Goal: Task Accomplishment & Management: Manage account settings

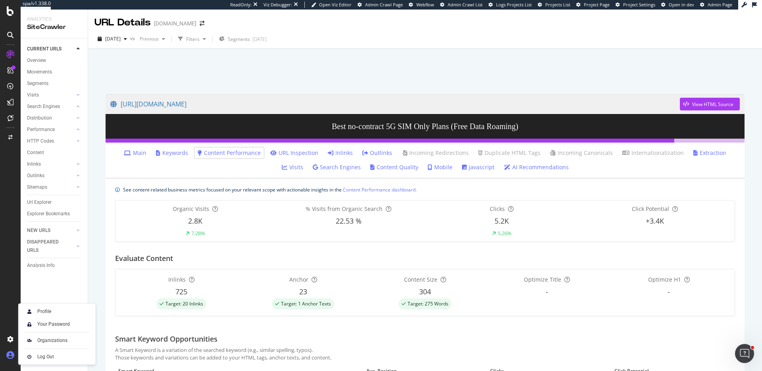
scroll to position [266, 0]
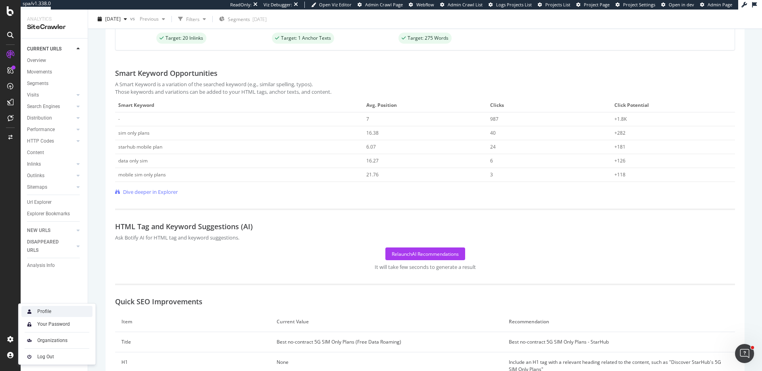
click at [44, 307] on div "Profile" at bounding box center [56, 311] width 71 height 11
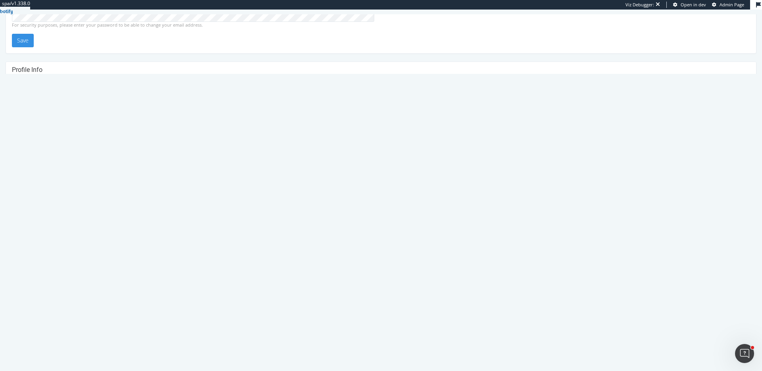
scroll to position [160, 0]
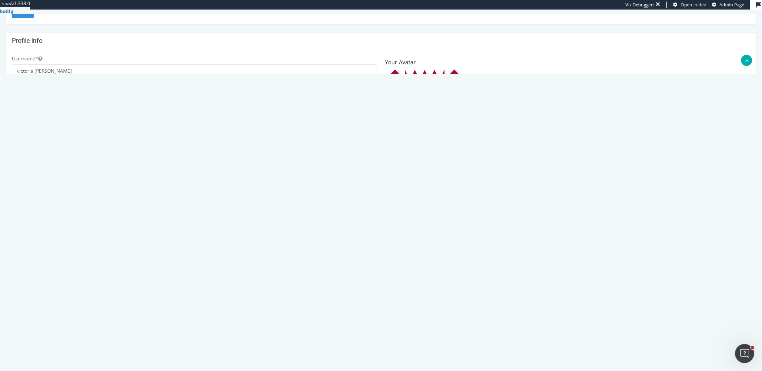
drag, startPoint x: 142, startPoint y: 257, endPoint x: 18, endPoint y: 263, distance: 124.0
click at [19, 263] on input "2bbd3d3160b6d651bcb7339cf78bb518adce3197" at bounding box center [194, 262] width 365 height 13
click at [15, 262] on input "2bbd3d3160b6d651bcb7339cf78bb518adce3197" at bounding box center [194, 262] width 365 height 13
drag, startPoint x: 16, startPoint y: 263, endPoint x: 108, endPoint y: 264, distance: 92.1
click at [108, 264] on input "2bbd3d3160b6d651bcb7339cf78bb518adce3197" at bounding box center [194, 262] width 365 height 13
